Goal: Navigation & Orientation: Find specific page/section

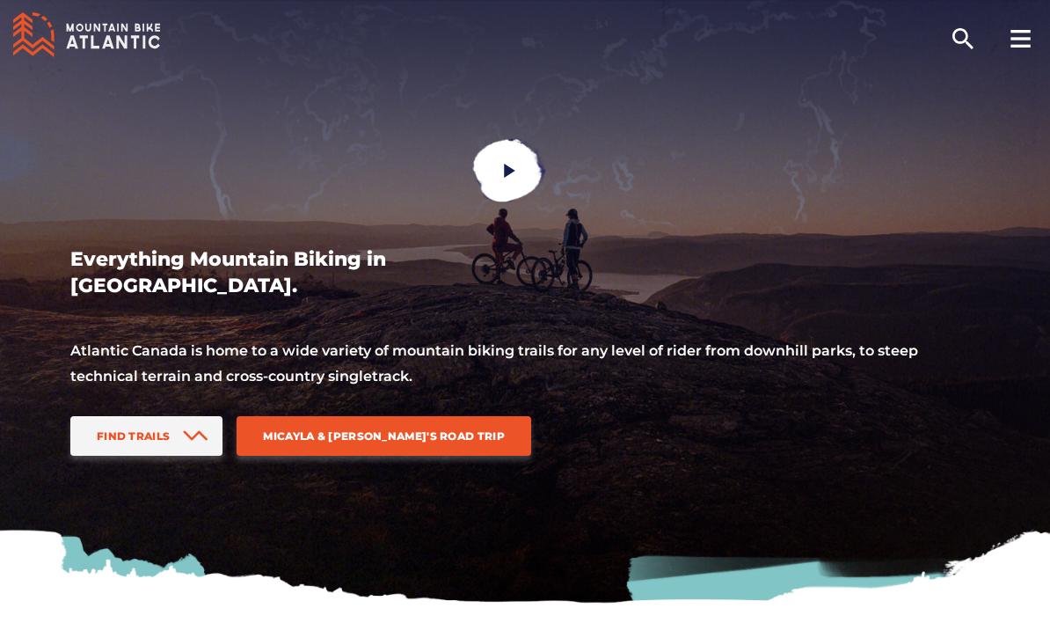
click at [157, 436] on span "Find Trails" at bounding box center [133, 435] width 73 height 13
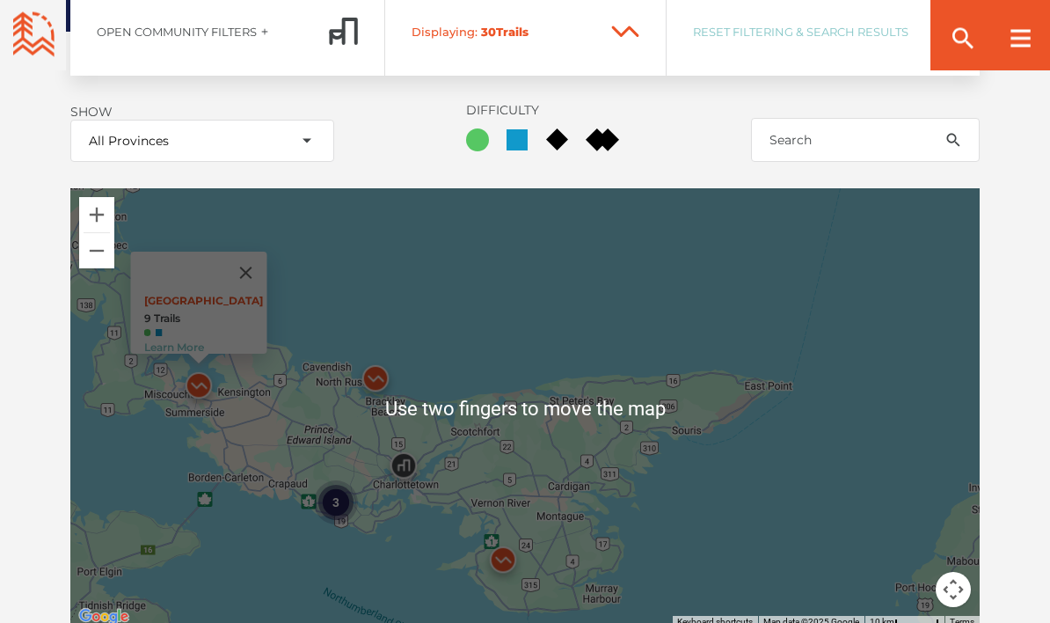
scroll to position [2113, 0]
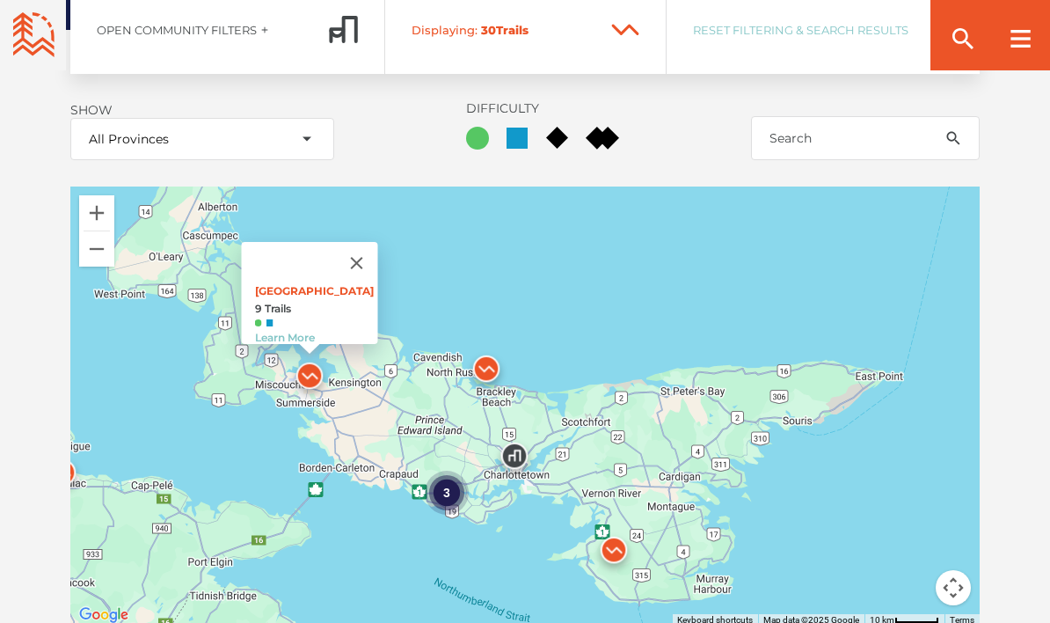
click at [453, 492] on div "3" at bounding box center [447, 493] width 44 height 44
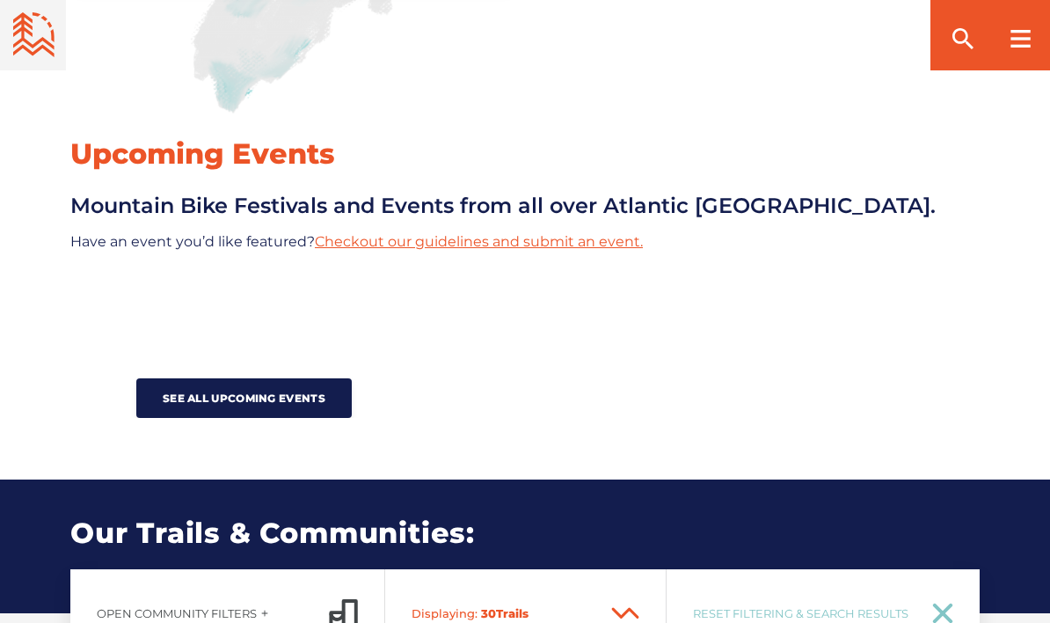
scroll to position [1529, 0]
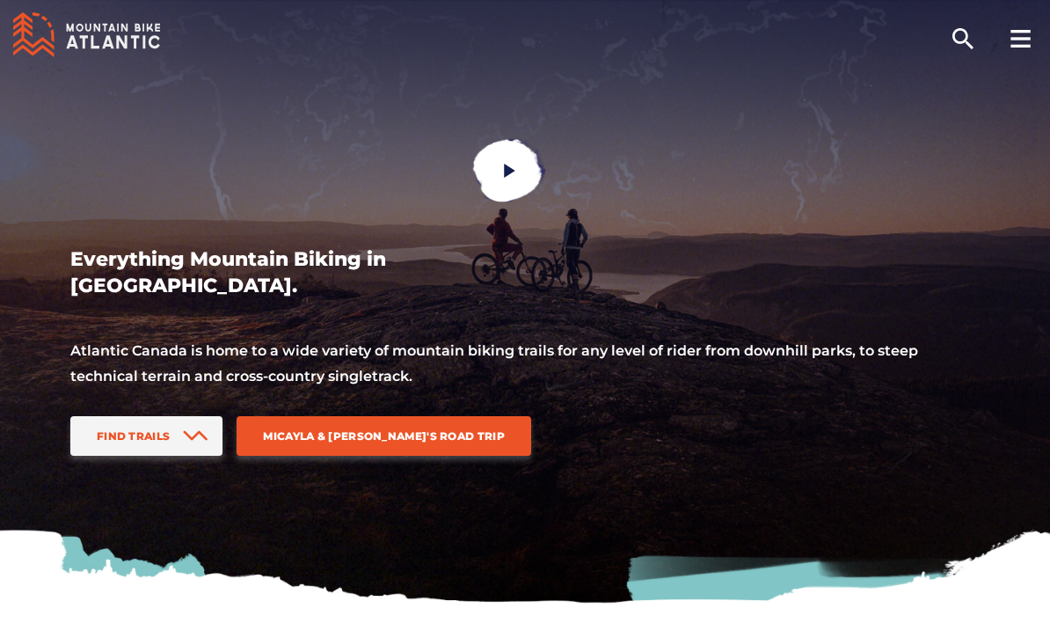
click at [168, 425] on link "Find Trails" at bounding box center [146, 436] width 152 height 40
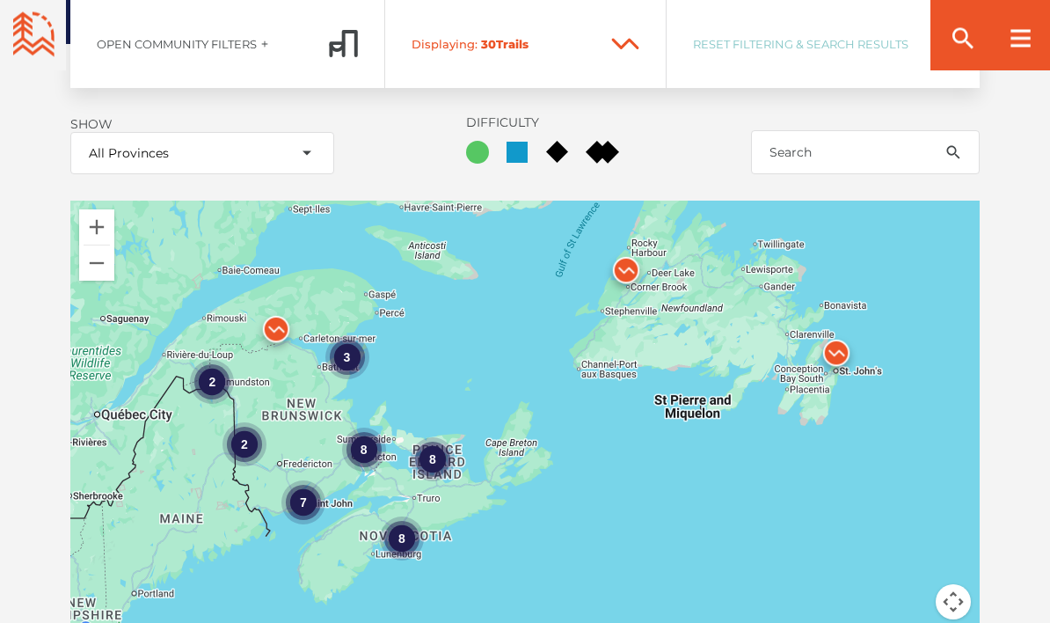
scroll to position [2100, 0]
click at [425, 458] on div "8" at bounding box center [433, 458] width 44 height 44
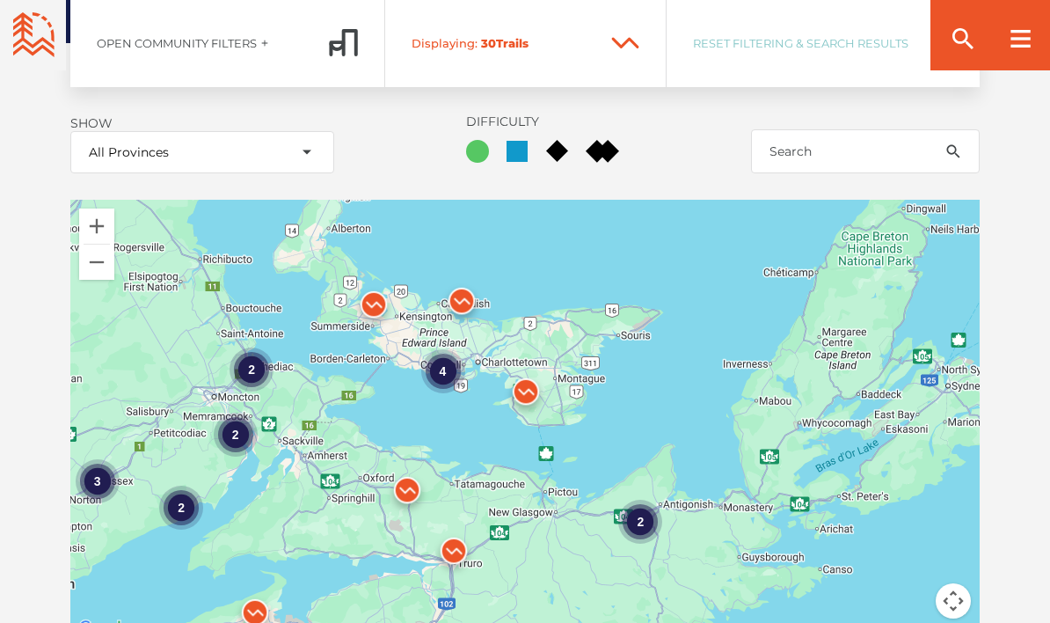
click at [451, 369] on div "4" at bounding box center [443, 371] width 44 height 44
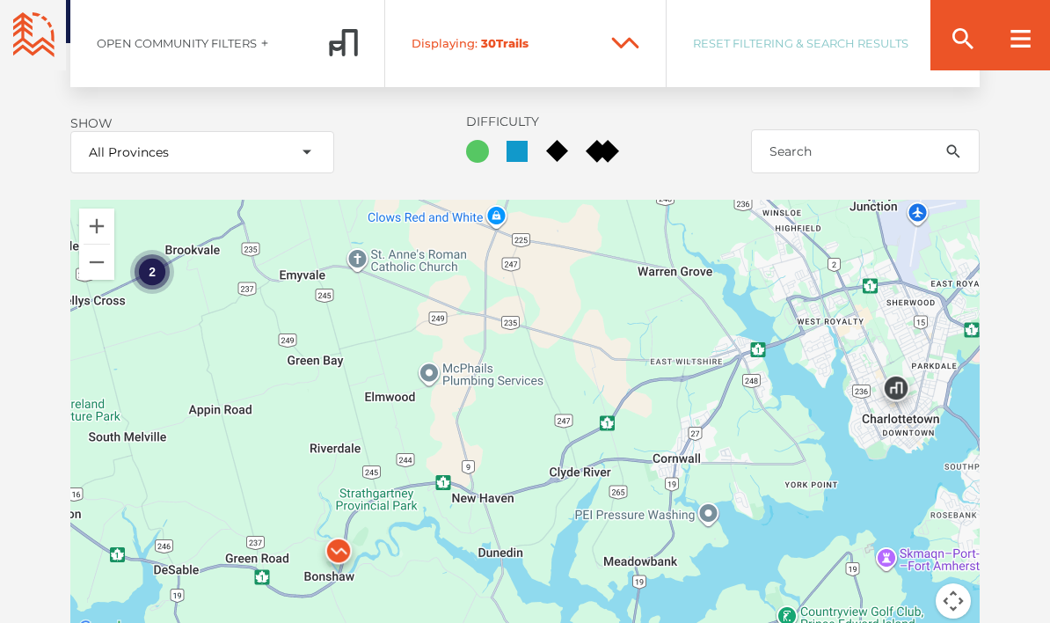
click at [162, 265] on div "2" at bounding box center [152, 272] width 44 height 44
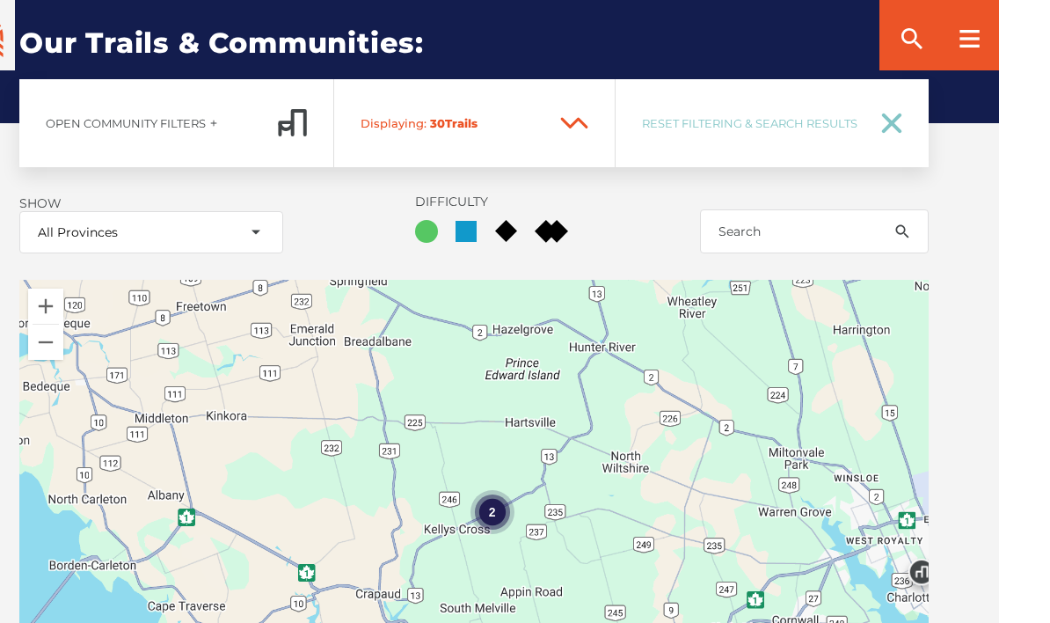
scroll to position [2144, 0]
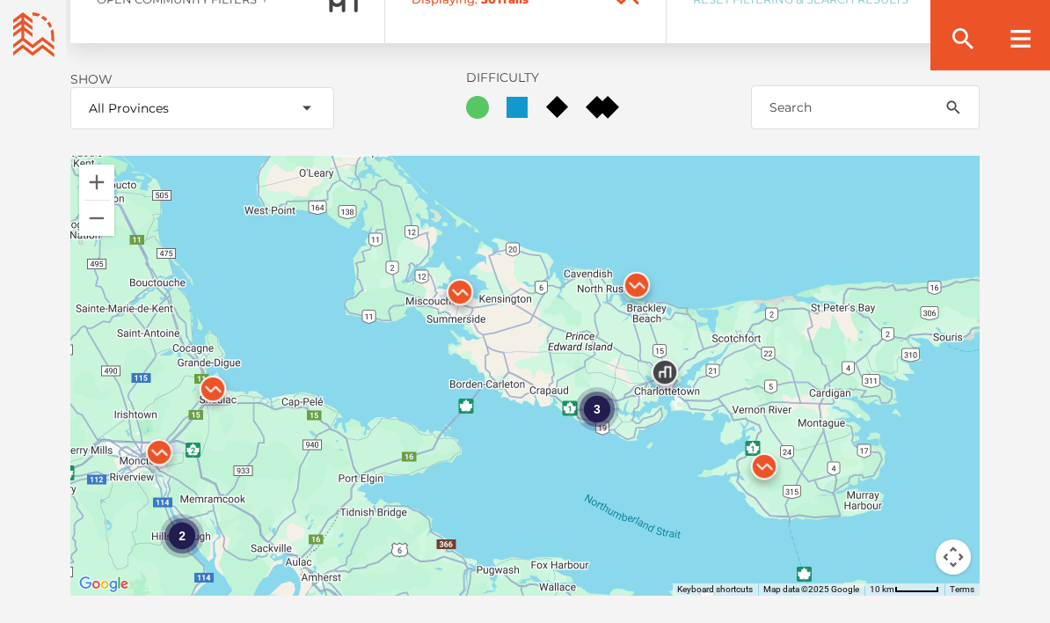
click at [568, 354] on div "3 2" at bounding box center [524, 376] width 909 height 440
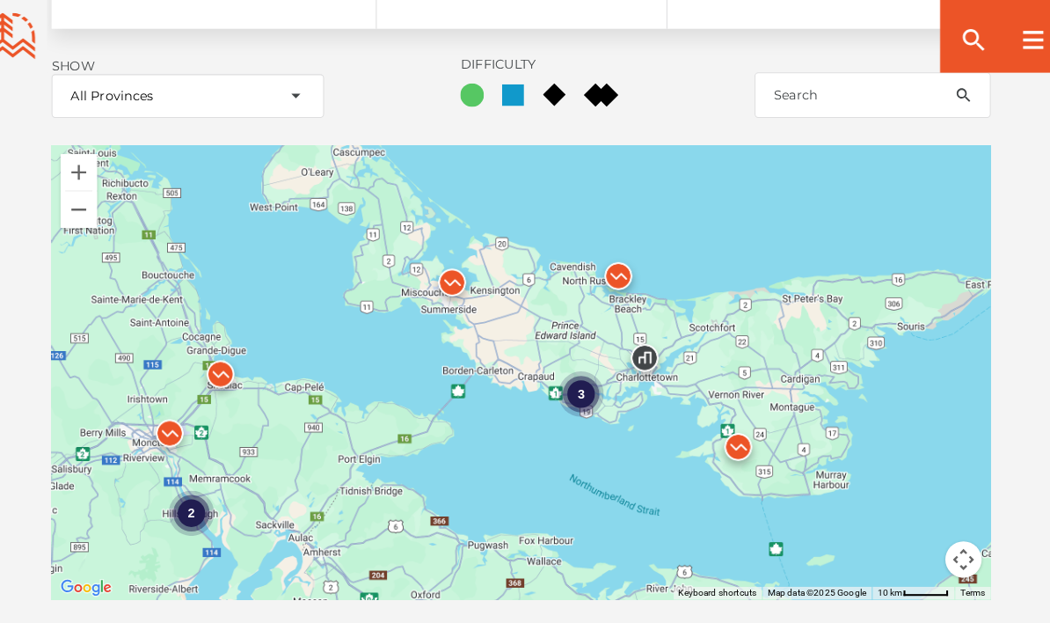
scroll to position [2180, 0]
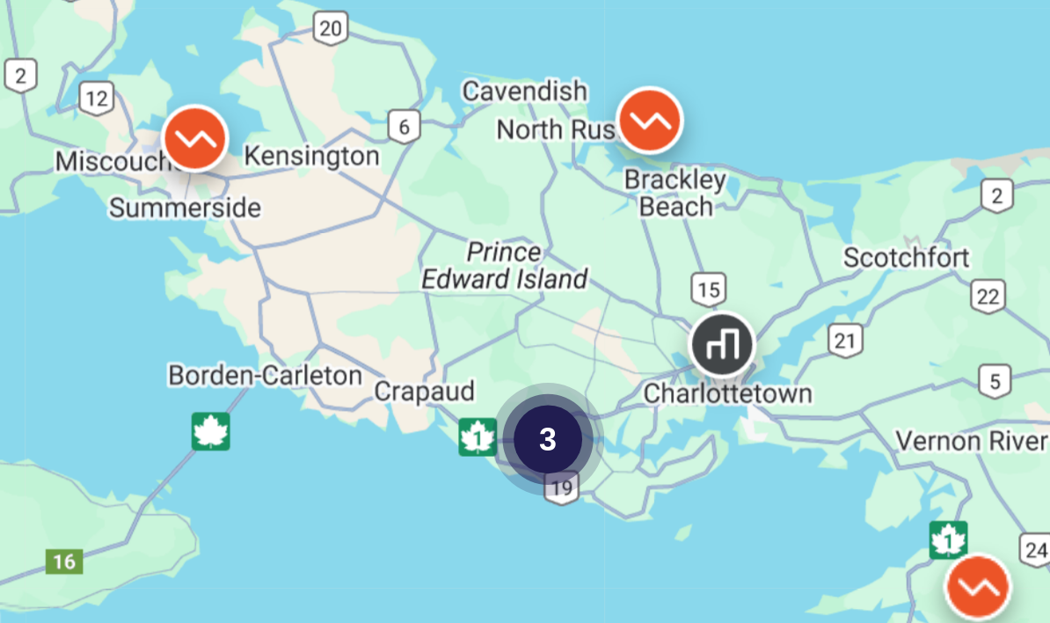
click at [189, 119] on div "3 2" at bounding box center [524, 339] width 909 height 440
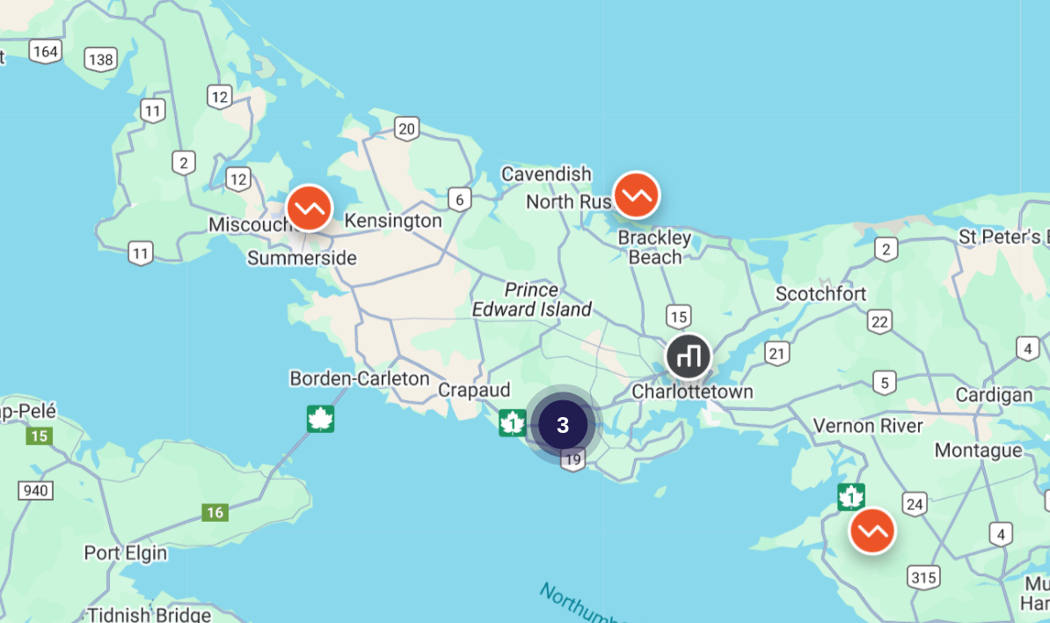
click at [579, 347] on div "3" at bounding box center [601, 369] width 44 height 44
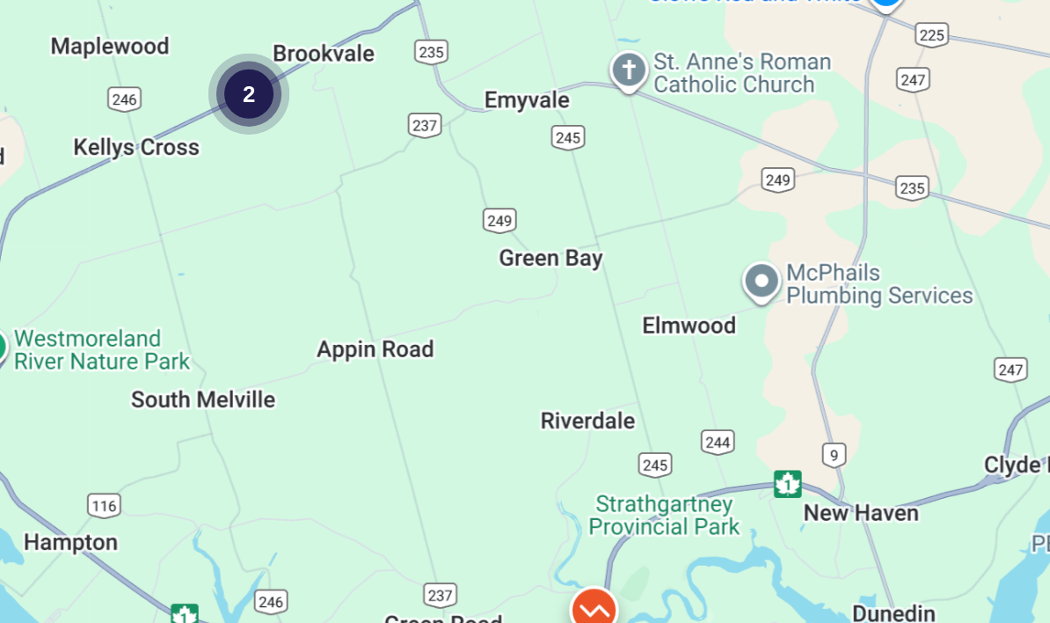
click at [409, 169] on div "2" at bounding box center [431, 191] width 44 height 44
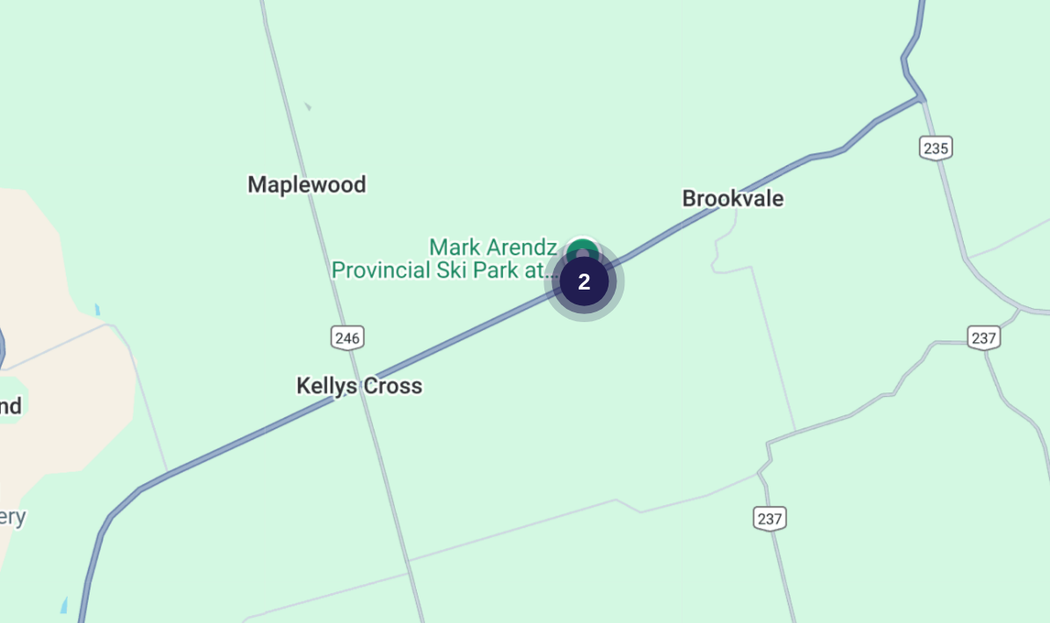
click at [284, 136] on div "2" at bounding box center [524, 339] width 909 height 440
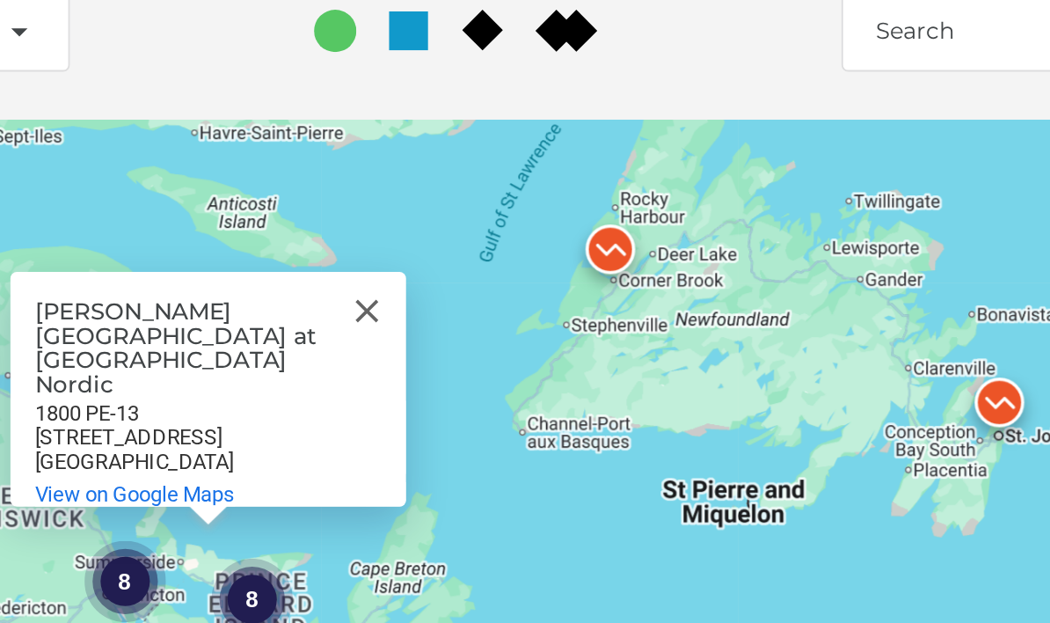
click at [474, 201] on button "Close" at bounding box center [495, 222] width 42 height 42
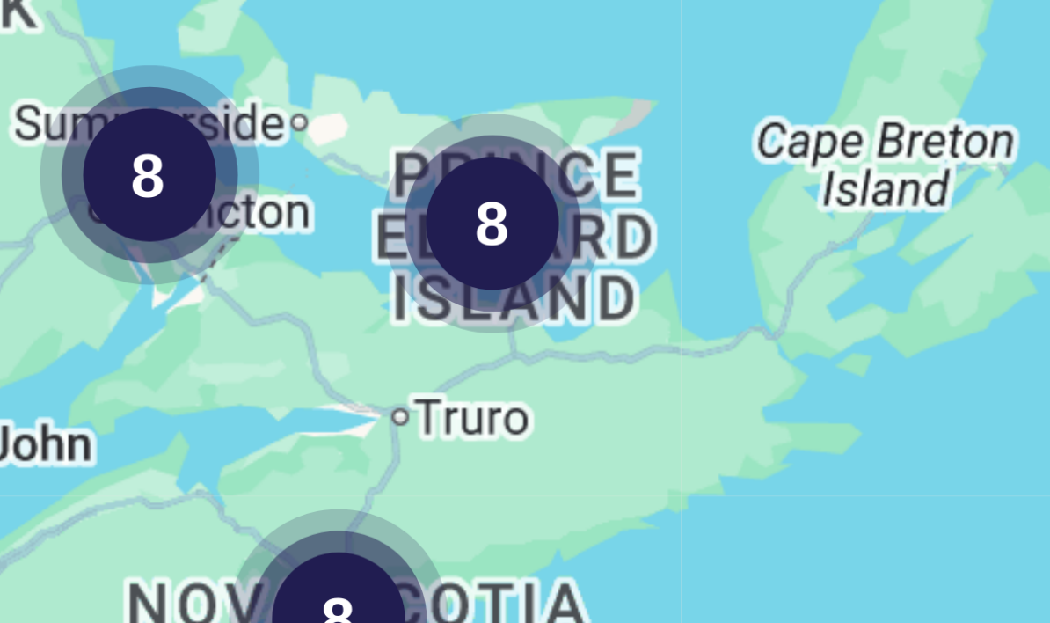
click at [422, 341] on div "8" at bounding box center [444, 363] width 44 height 44
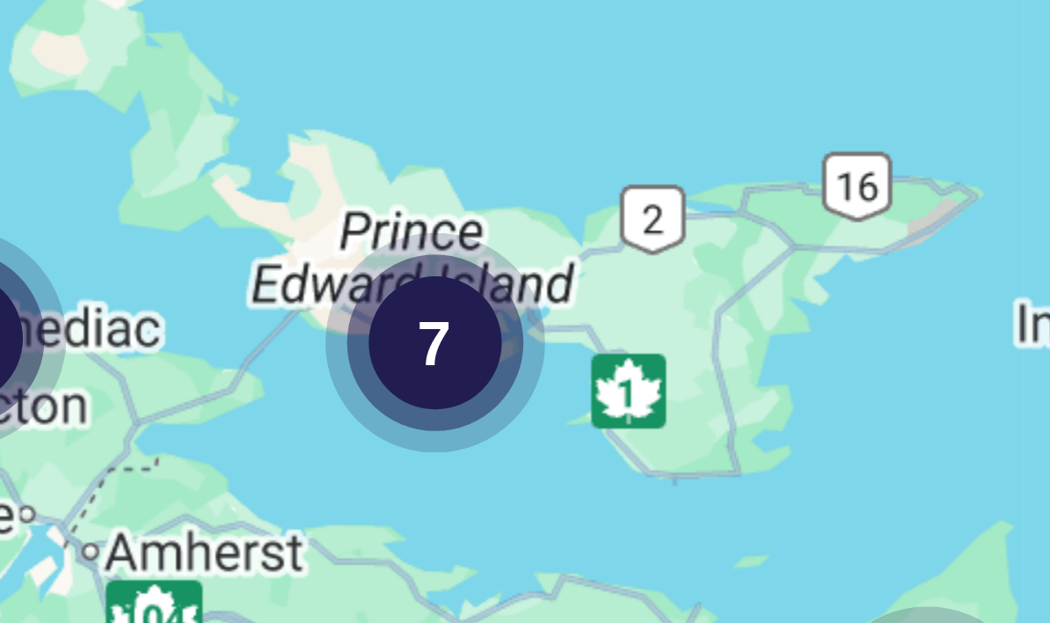
click at [128, 119] on div "4 2 7 4 5 2 2 2 2" at bounding box center [524, 339] width 909 height 440
click at [411, 407] on div "7" at bounding box center [433, 429] width 44 height 44
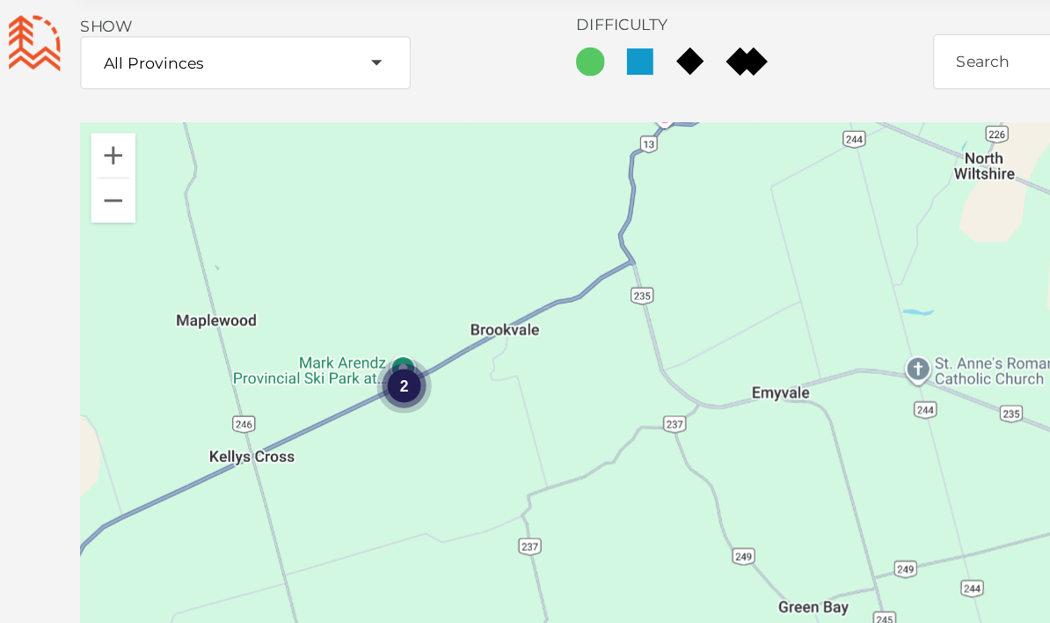
scroll to position [2200, 0]
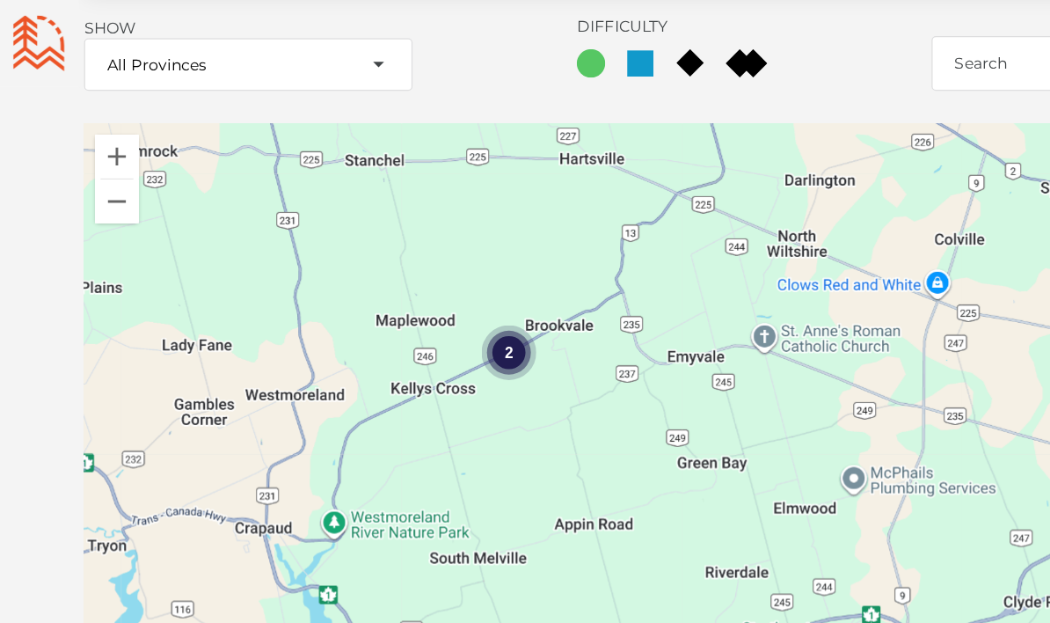
click at [408, 270] on div "2" at bounding box center [412, 283] width 44 height 44
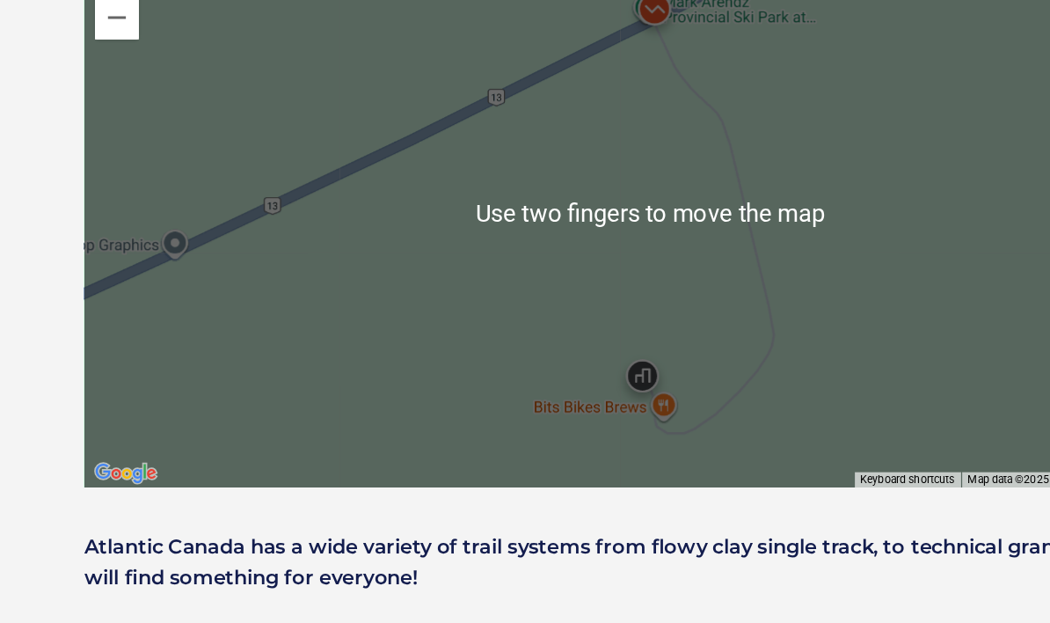
scroll to position [2277, 0]
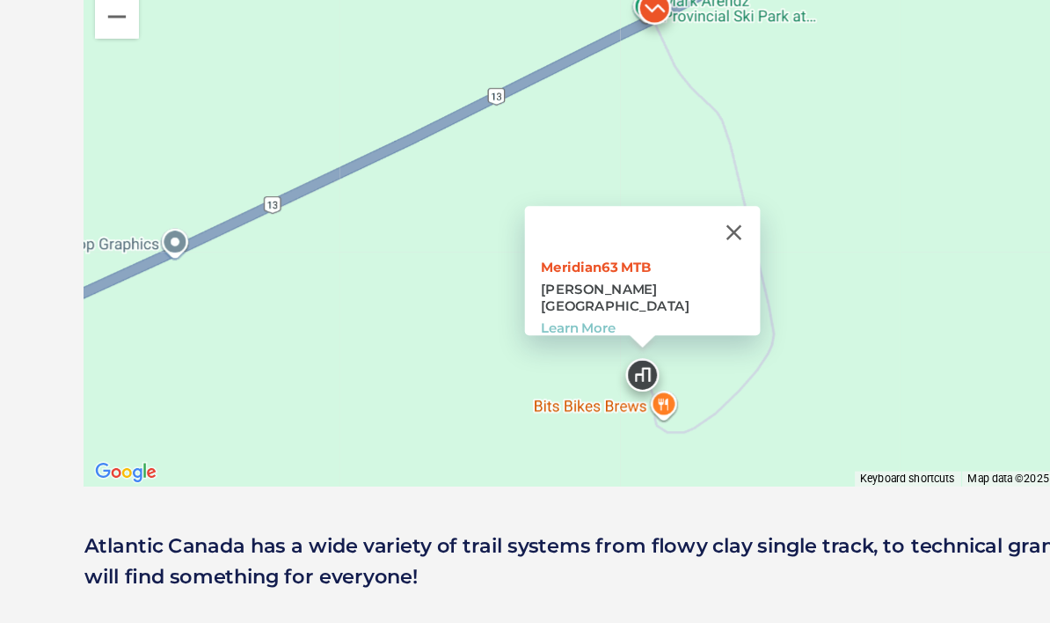
click at [581, 237] on button "Close" at bounding box center [593, 258] width 42 height 42
click at [471, 315] on div "Meridian63 MTB [PERSON_NAME][GEOGRAPHIC_DATA] Learn More" at bounding box center [524, 242] width 909 height 440
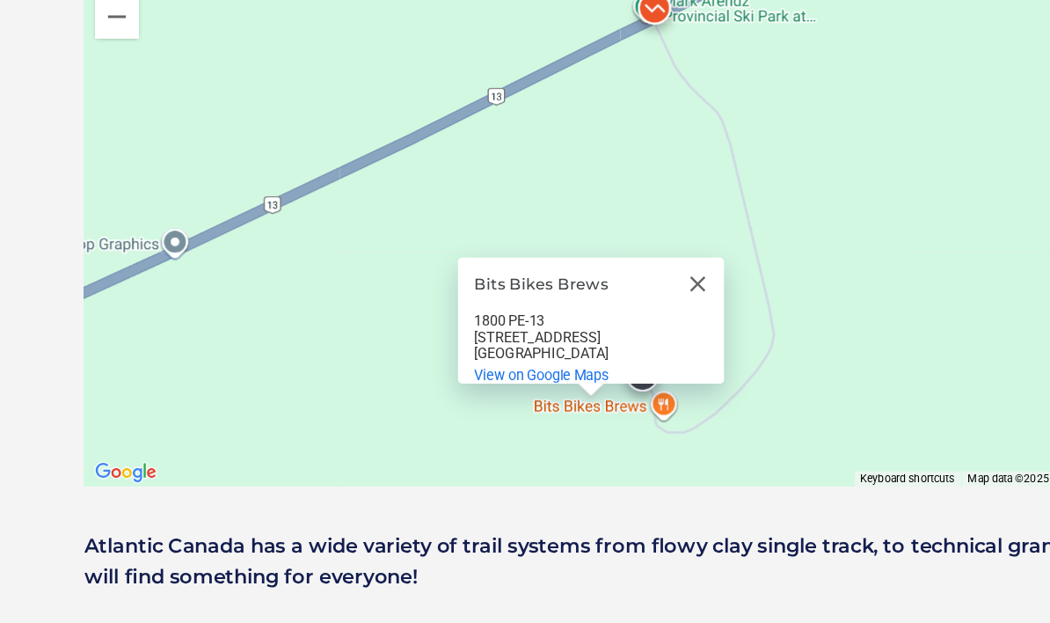
click at [573, 184] on div "Bits Bikes Brews Bits Bikes Brews [STREET_ADDRESS] View on Google Maps" at bounding box center [524, 242] width 909 height 440
click at [471, 366] on span "View on Google Maps" at bounding box center [438, 372] width 108 height 13
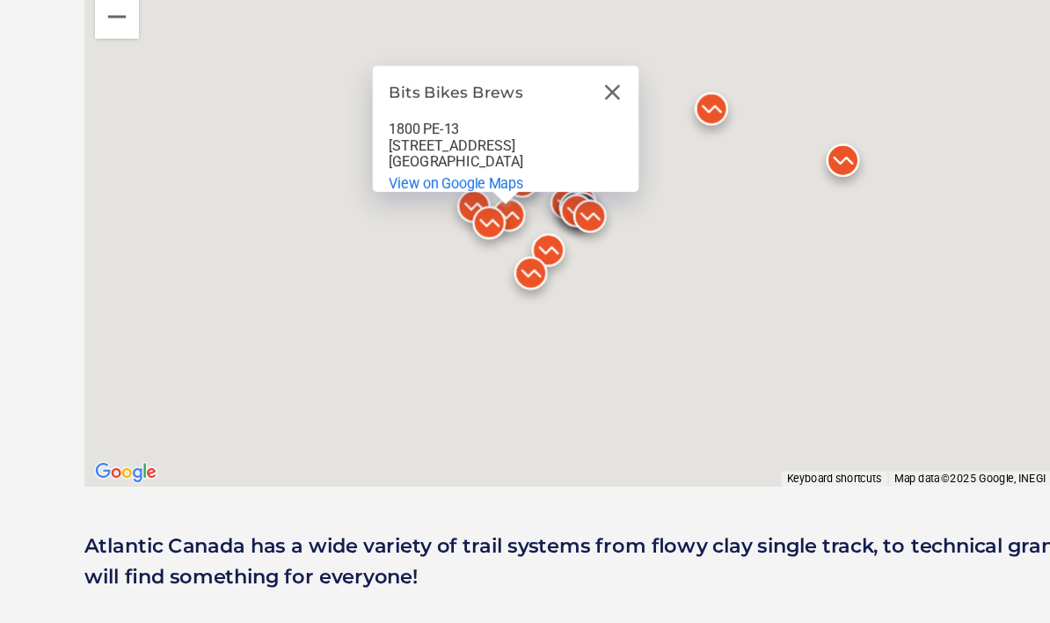
scroll to position [2348, 0]
